Goal: Find specific page/section: Find specific page/section

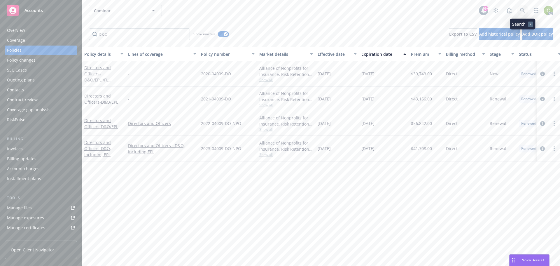
click at [526, 13] on link at bounding box center [523, 11] width 12 height 12
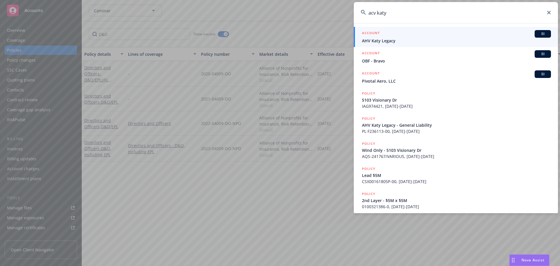
type input "acv katy"
click at [405, 43] on span "AHV Katy Legacy" at bounding box center [456, 41] width 189 height 6
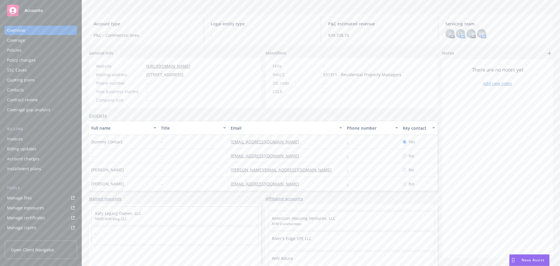
scroll to position [795, 0]
click at [437, 183] on div "General info Website [URL][DOMAIN_NAME] Mailing address [STREET_ADDRESS] Phone …" at bounding box center [321, 158] width 464 height 216
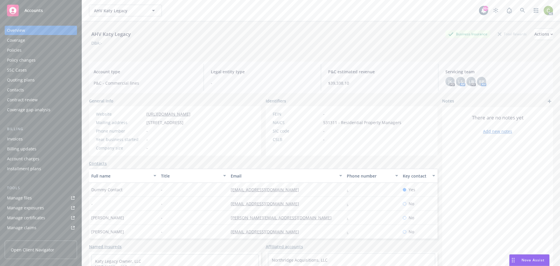
scroll to position [48, 0]
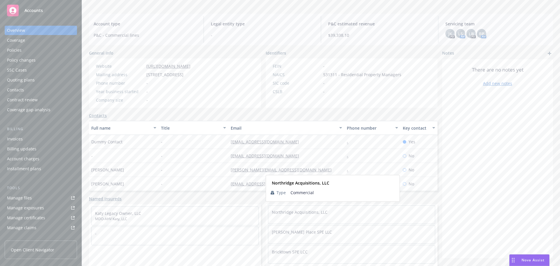
click at [306, 215] on div "Northridge Acquisitions, LLC" at bounding box center [351, 211] width 167 height 13
